Goal: Transaction & Acquisition: Obtain resource

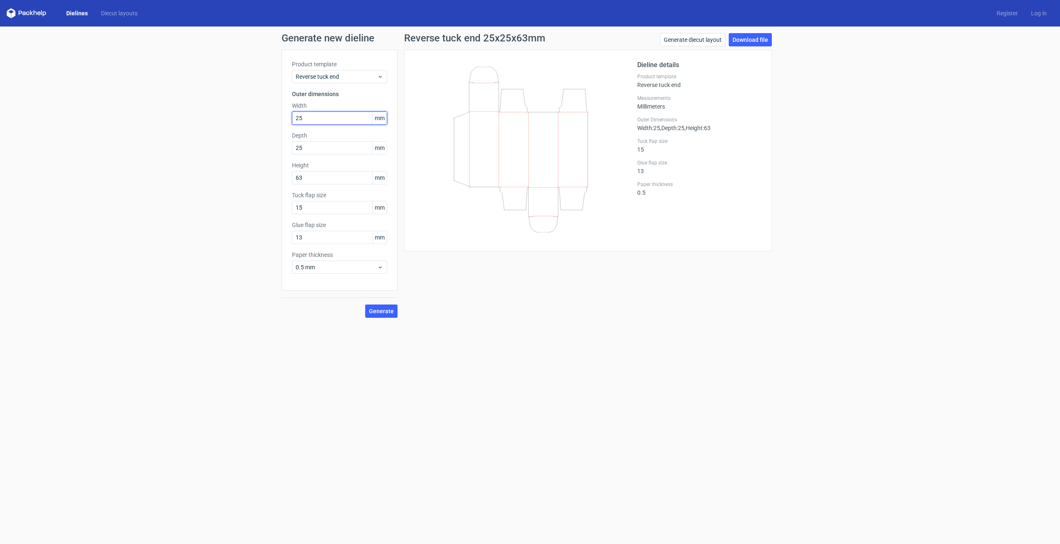
drag, startPoint x: 330, startPoint y: 115, endPoint x: 275, endPoint y: 123, distance: 55.2
click at [275, 123] on div "Generate new dieline Product template Reverse tuck end Outer dimensions Width 2…" at bounding box center [530, 175] width 1060 height 298
type input "30"
type input "127"
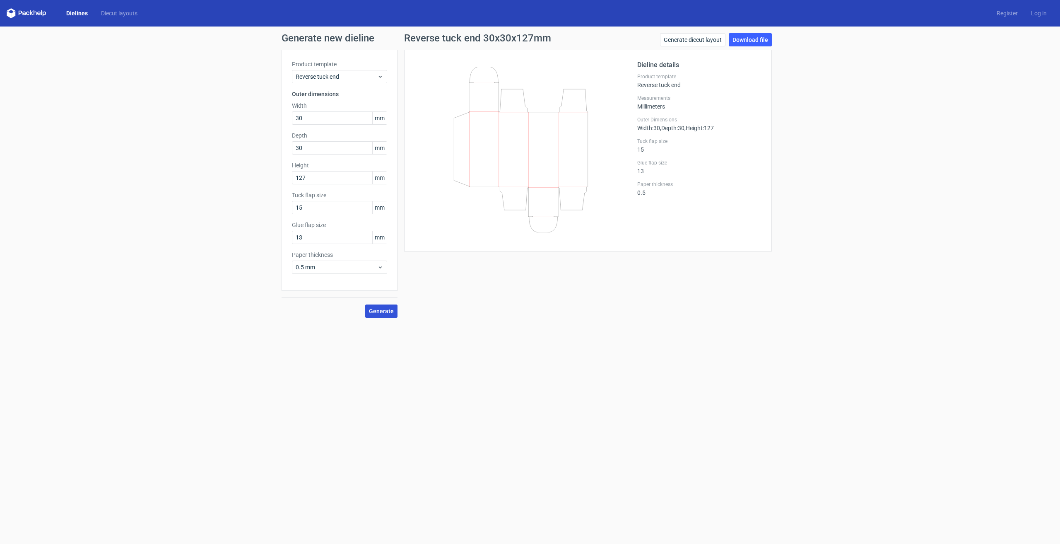
click at [388, 311] on span "Generate" at bounding box center [381, 311] width 25 height 6
click at [763, 43] on link "Download file" at bounding box center [750, 39] width 43 height 13
drag, startPoint x: 321, startPoint y: 120, endPoint x: 211, endPoint y: 118, distance: 110.1
click at [214, 118] on div "Generate new dieline Product template Reverse tuck end Outer dimensions Width 3…" at bounding box center [530, 175] width 1060 height 298
type input "44"
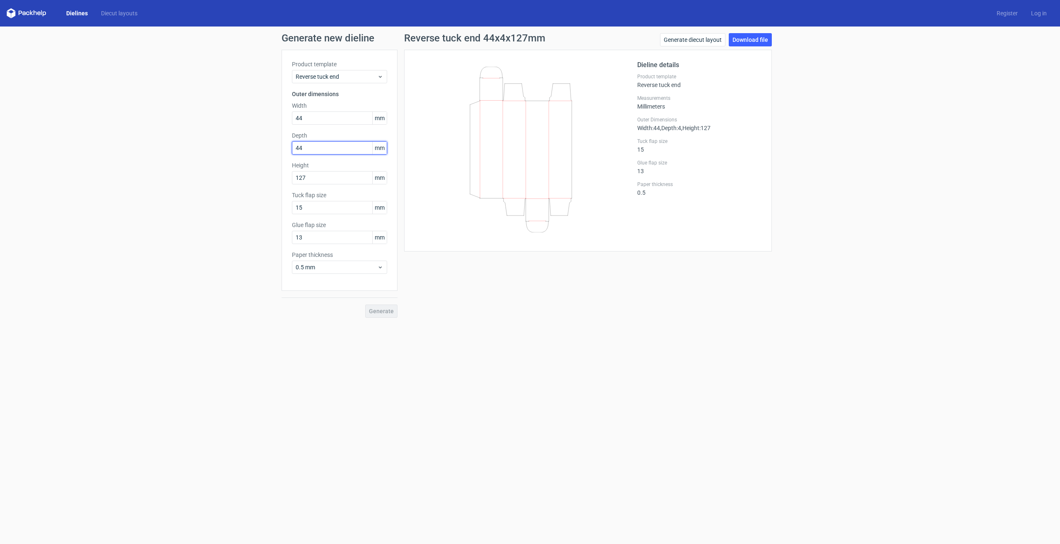
type input "44"
type input "112"
click at [382, 313] on span "Generate" at bounding box center [381, 311] width 25 height 6
click at [750, 45] on link "Download file" at bounding box center [750, 39] width 43 height 13
drag, startPoint x: 269, startPoint y: 121, endPoint x: 254, endPoint y: 124, distance: 15.2
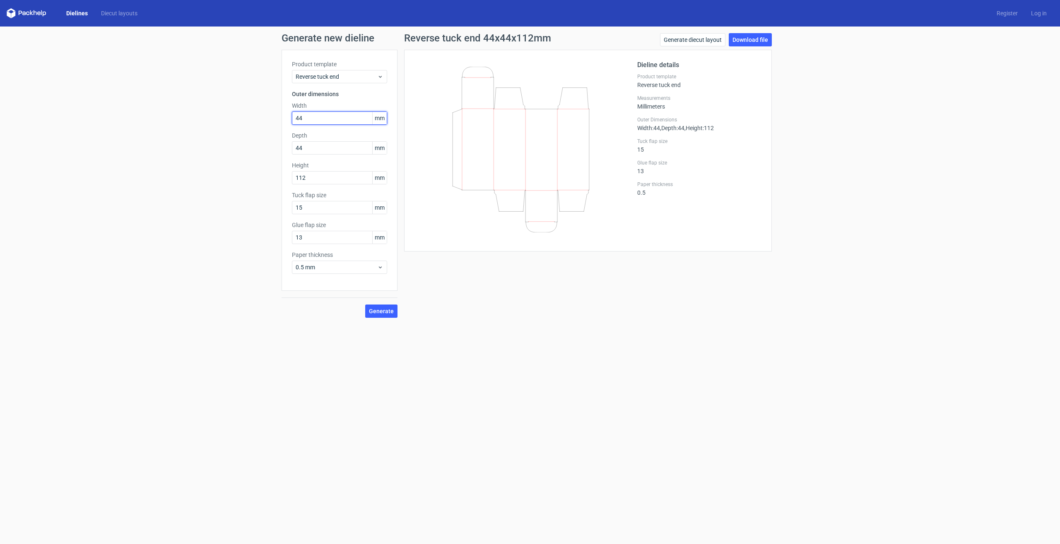
click at [254, 124] on div "Generate new dieline Product template Reverse tuck end Outer dimensions Width 4…" at bounding box center [530, 175] width 1060 height 298
type input "54"
drag, startPoint x: 334, startPoint y: 118, endPoint x: 274, endPoint y: 120, distance: 59.2
click at [274, 120] on div "Generate new dieline Product template Reverse tuck end Outer dimensions Width 5…" at bounding box center [530, 175] width 1060 height 298
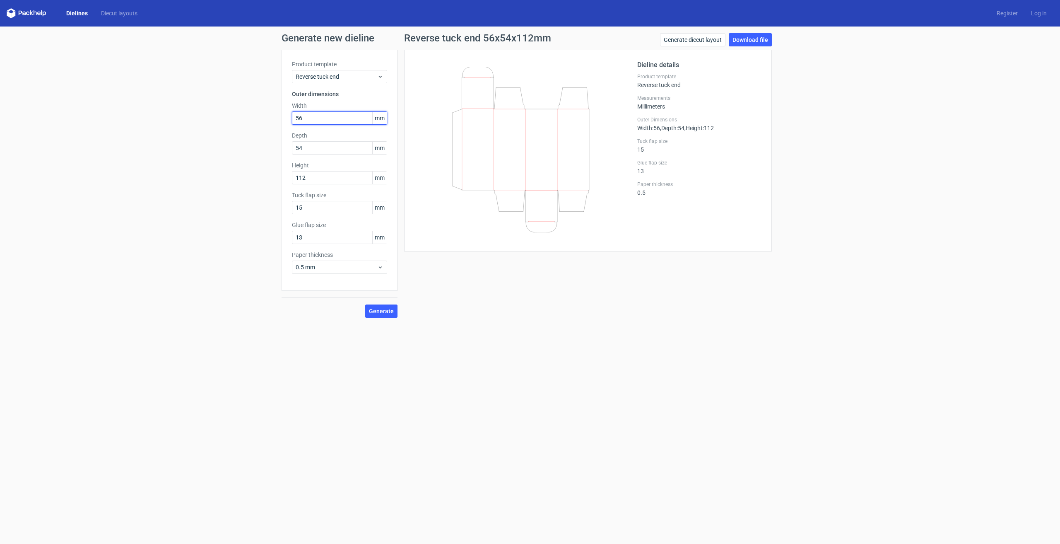
type input "56"
type input "133"
type input "58"
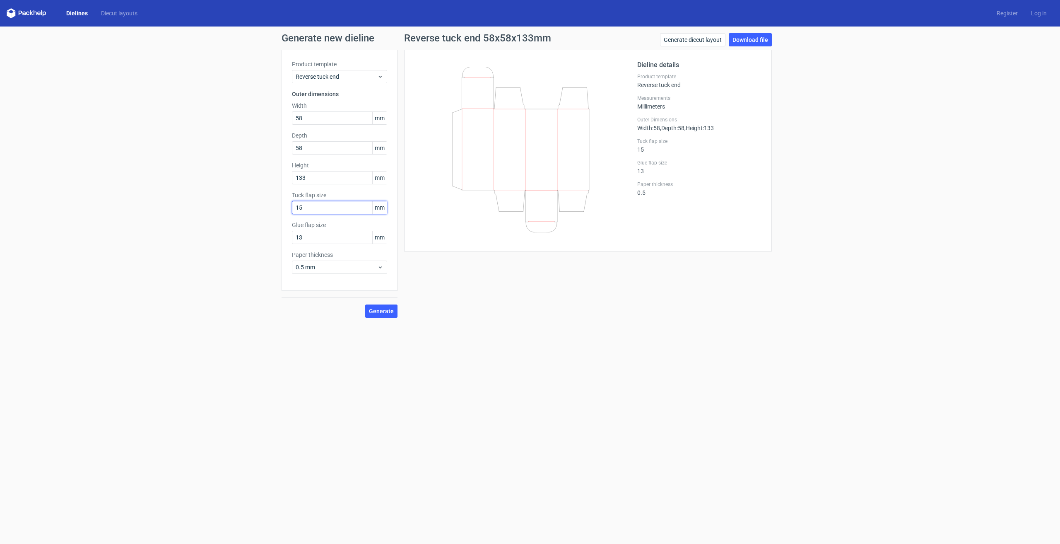
drag, startPoint x: 302, startPoint y: 211, endPoint x: 268, endPoint y: 211, distance: 33.9
click at [268, 211] on div "Generate new dieline Product template Reverse tuck end Outer dimensions Width 5…" at bounding box center [530, 175] width 1060 height 298
type input "20"
click at [378, 308] on span "Generate" at bounding box center [381, 311] width 25 height 6
click at [743, 41] on link "Download file" at bounding box center [750, 39] width 43 height 13
